Goal: Transaction & Acquisition: Subscribe to service/newsletter

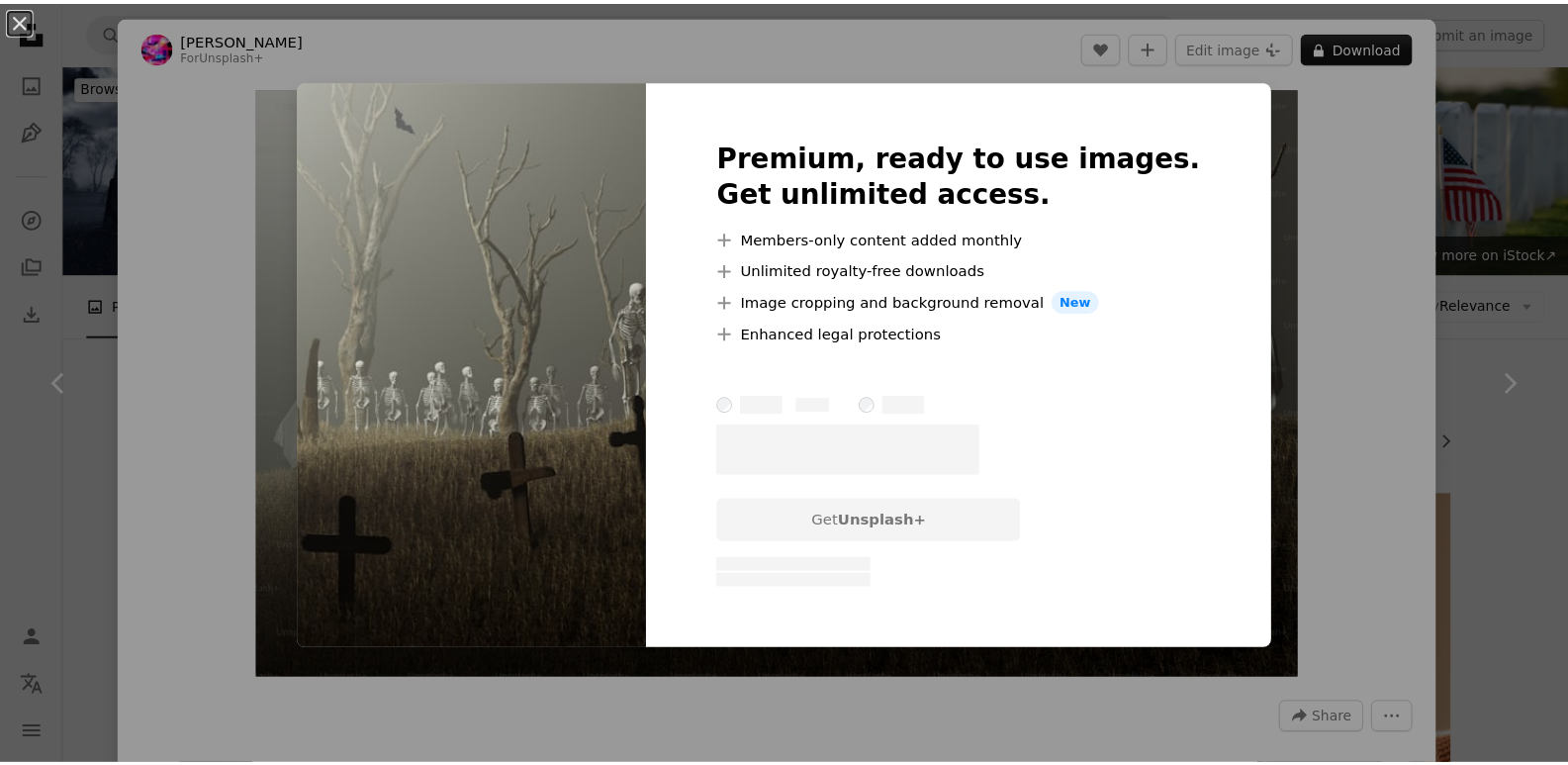
scroll to position [2150, 0]
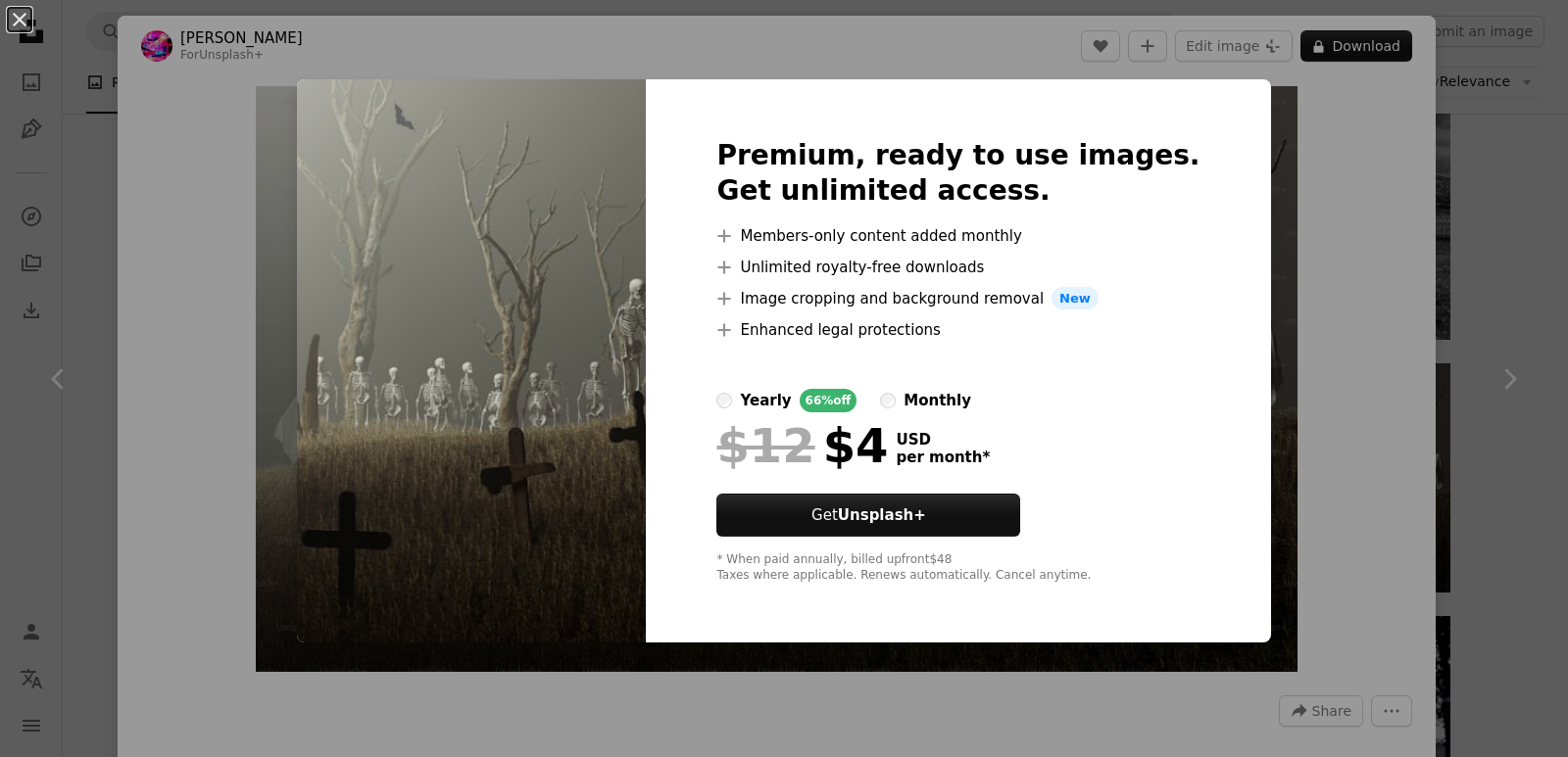
click at [990, 247] on ul "A plus sign Members-only content added monthly A plus sign Unlimited royalty-fr…" at bounding box center [957, 283] width 483 height 118
click at [843, 399] on div "66% off" at bounding box center [828, 400] width 57 height 24
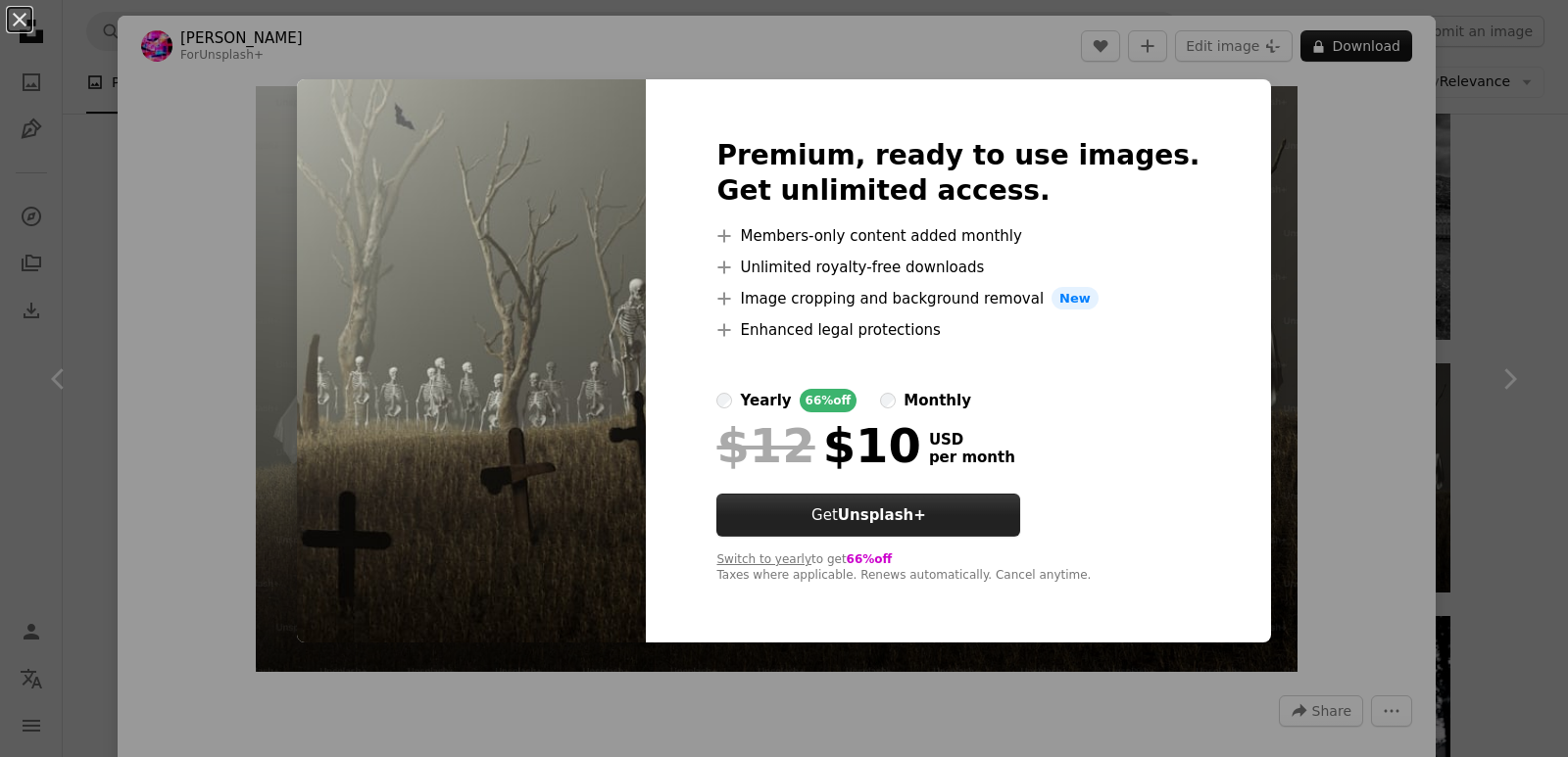
click at [974, 502] on button "Get Unsplash+" at bounding box center [867, 515] width 304 height 43
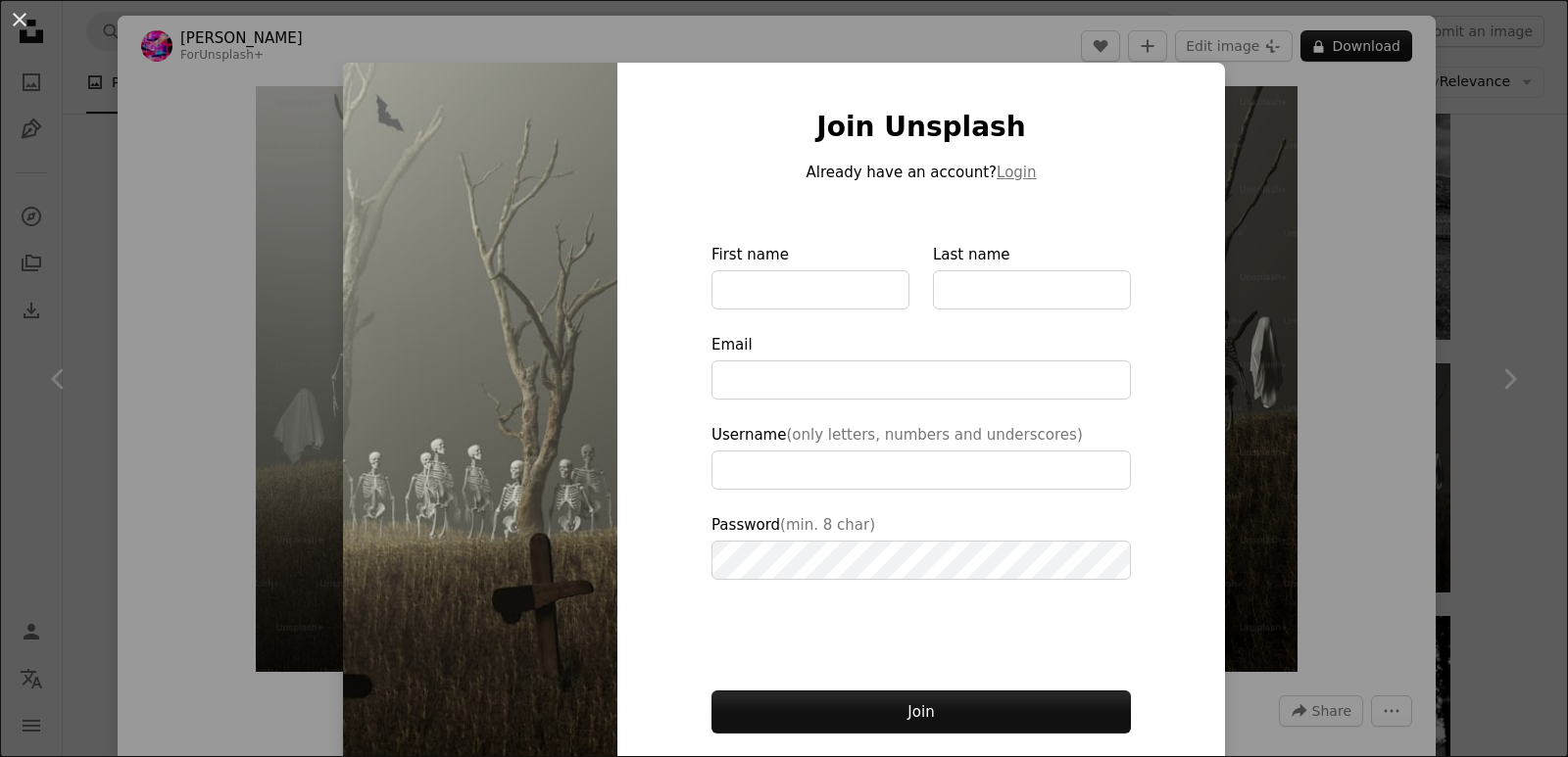
click at [1168, 169] on div "Join Unsplash Already have an account? Login First name Last name Email Usernam…" at bounding box center [920, 443] width 607 height 761
click at [1345, 279] on div "An X shape Join Unsplash Already have an account? Login First name Last name Em…" at bounding box center [784, 378] width 1568 height 757
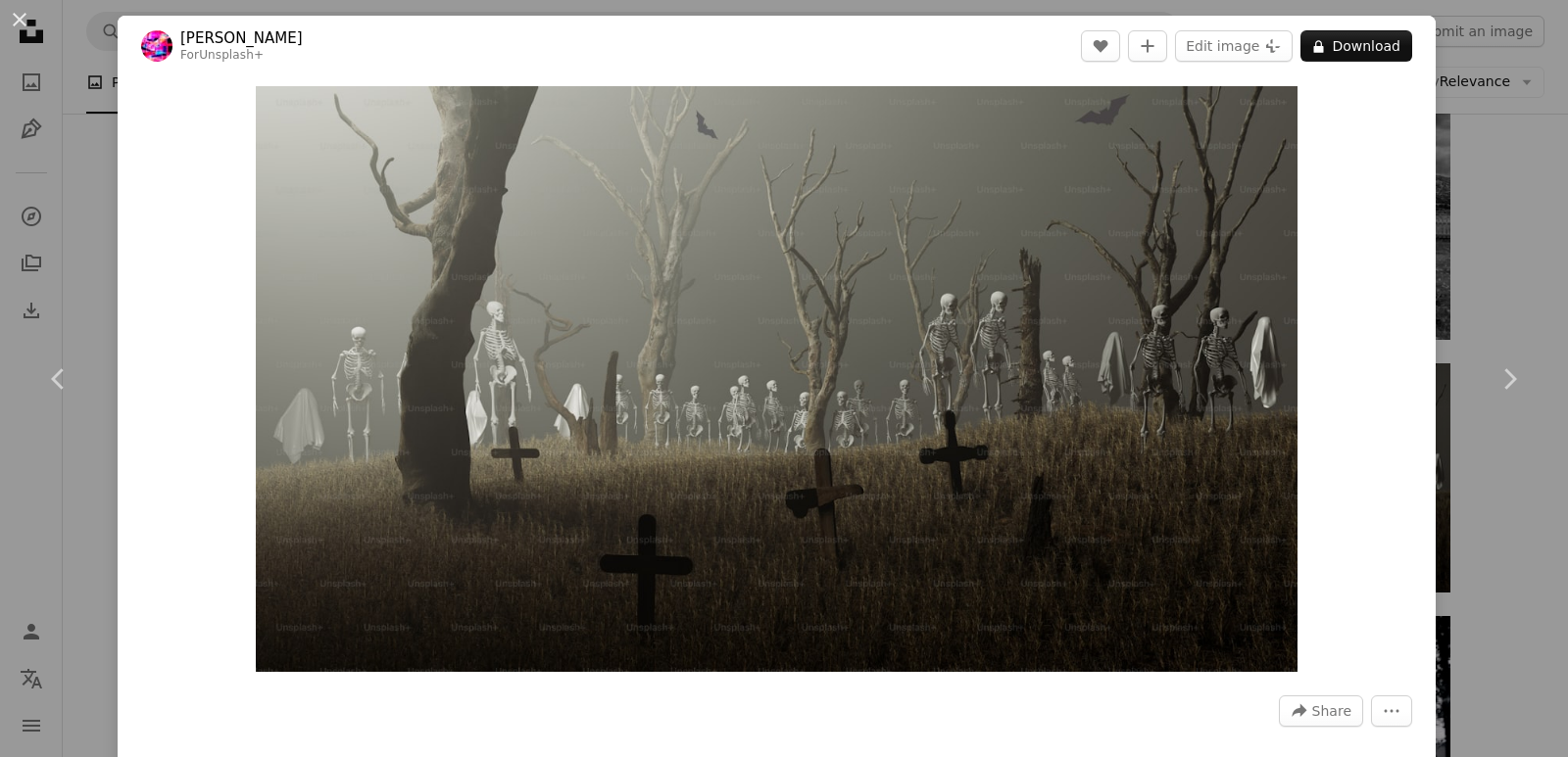
click at [1475, 193] on div "An X shape Chevron left Chevron right [PERSON_NAME] For Unsplash+ A heart A plu…" at bounding box center [784, 378] width 1568 height 757
